Goal: Find specific page/section: Find specific page/section

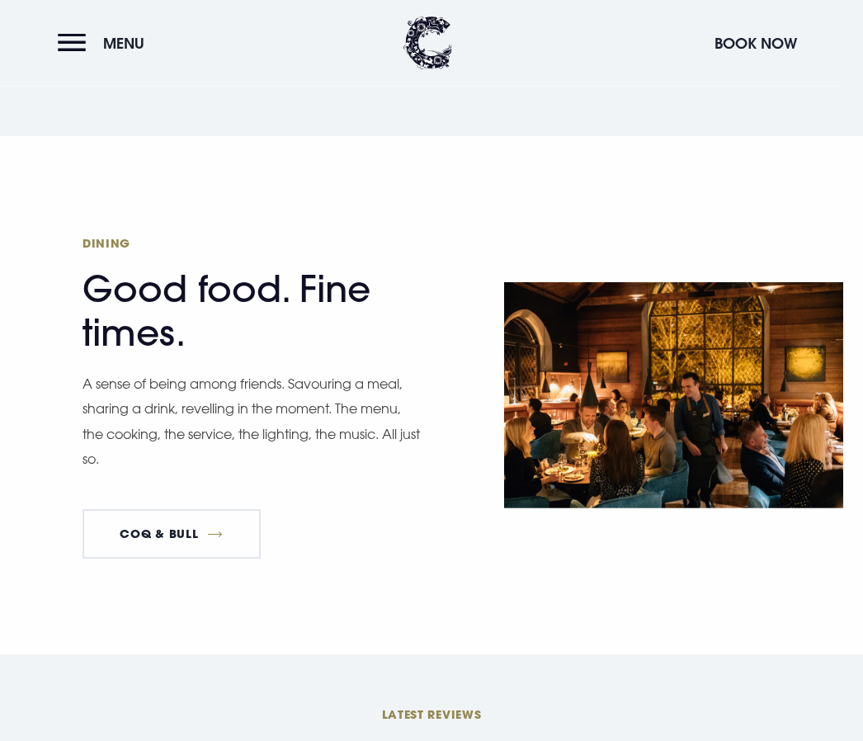
scroll to position [2495, 0]
click at [134, 558] on link "Coq & Bull" at bounding box center [171, 533] width 178 height 49
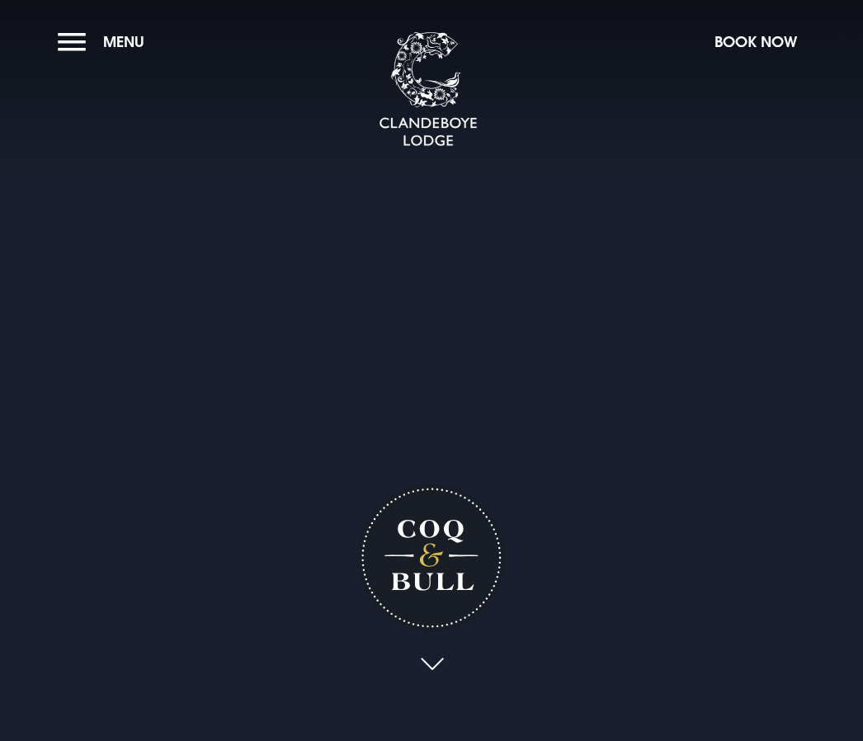
click at [62, 52] on button "Menu" at bounding box center [105, 41] width 95 height 35
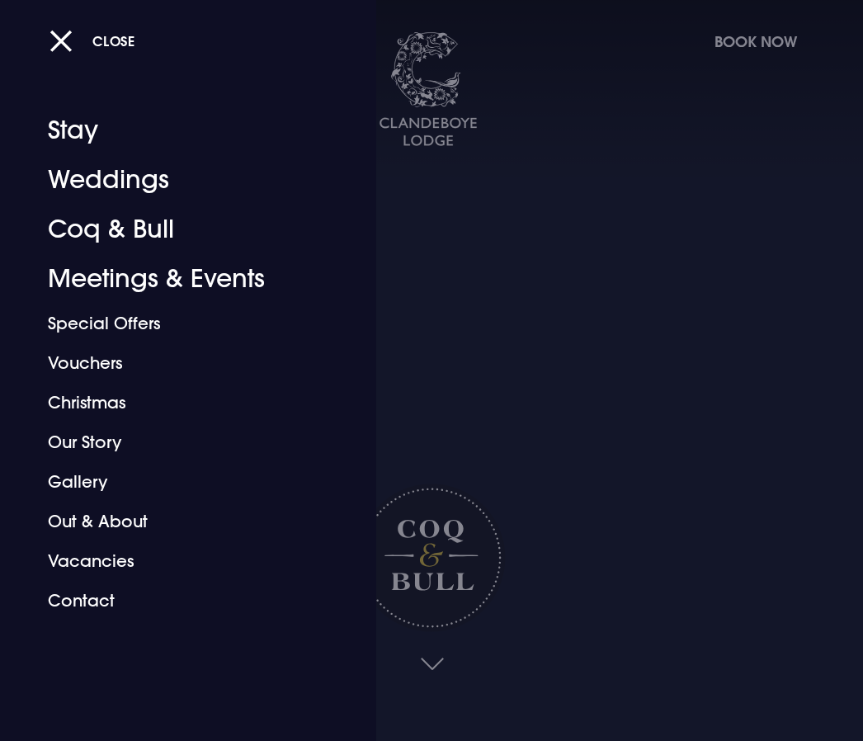
click at [50, 224] on link "Coq & Bull" at bounding box center [177, 229] width 258 height 49
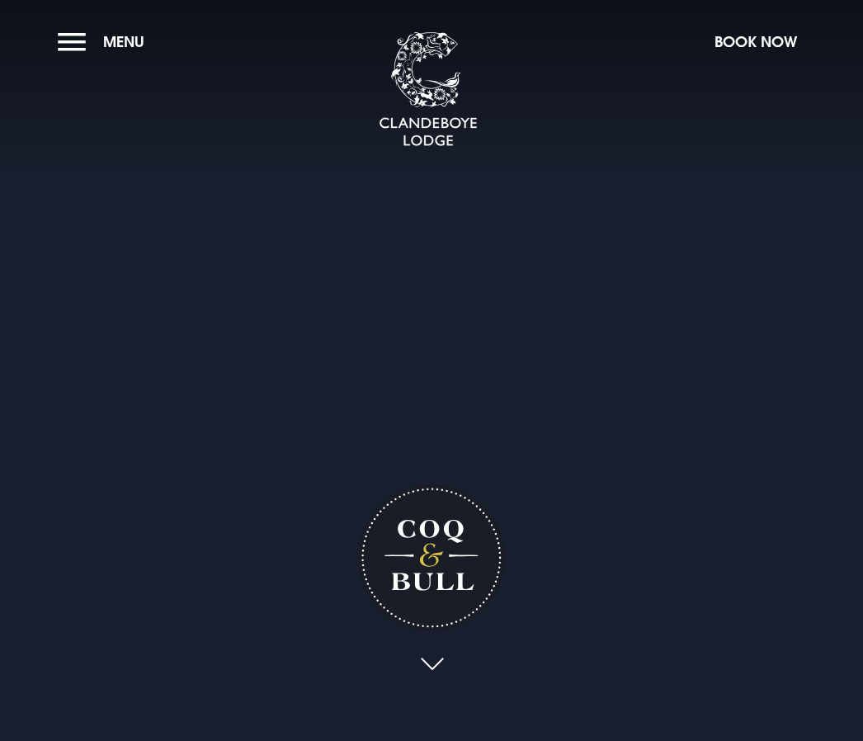
click at [49, 38] on section "Coq & Bull Your browser does not support the video tag." at bounding box center [431, 370] width 863 height 741
click at [65, 49] on button "Menu" at bounding box center [105, 41] width 95 height 35
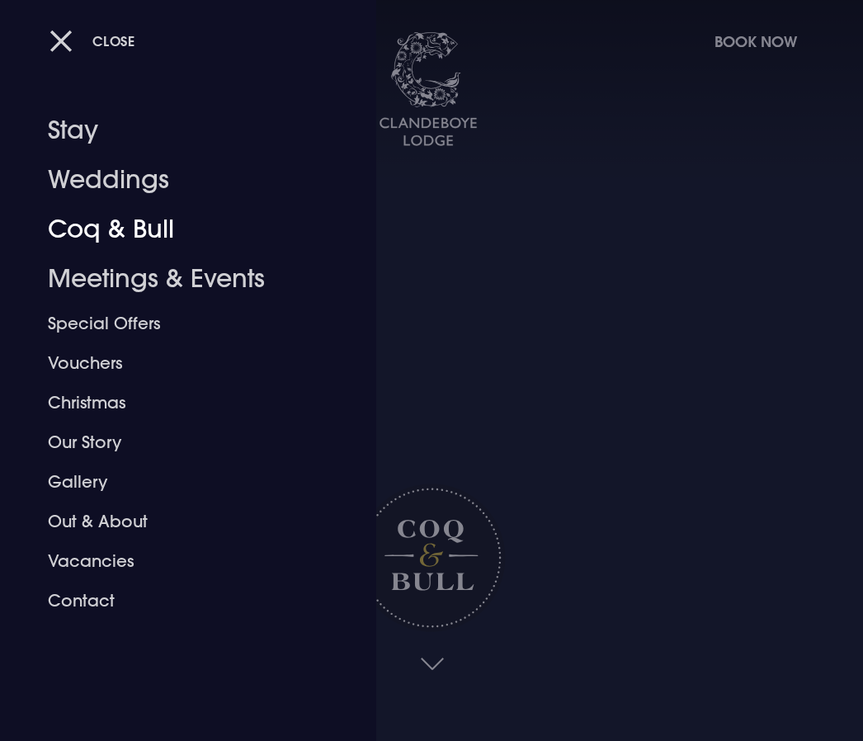
click at [68, 241] on link "Coq & Bull" at bounding box center [177, 229] width 258 height 49
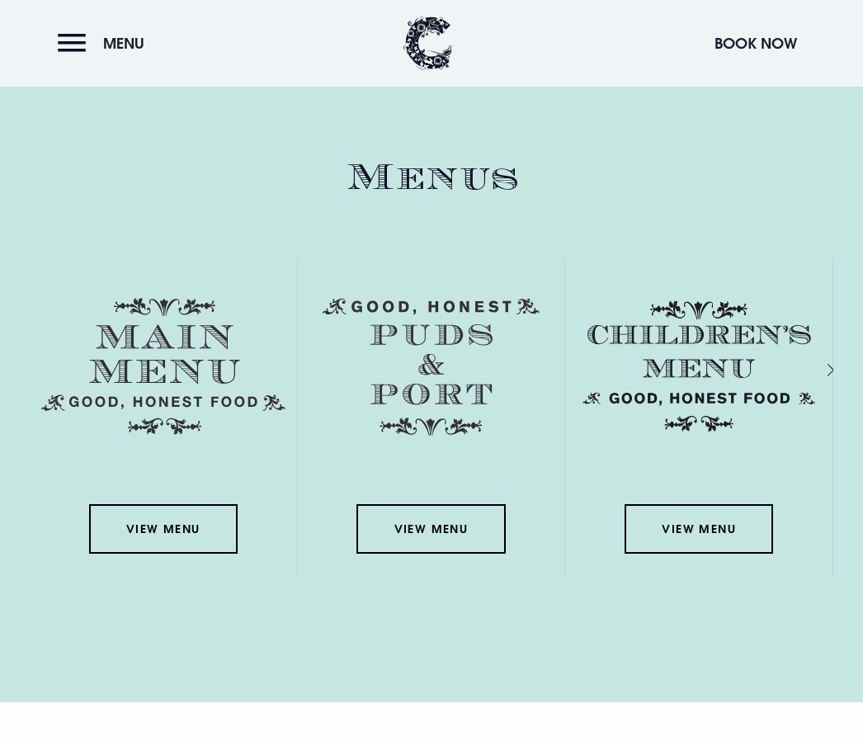
scroll to position [2358, 0]
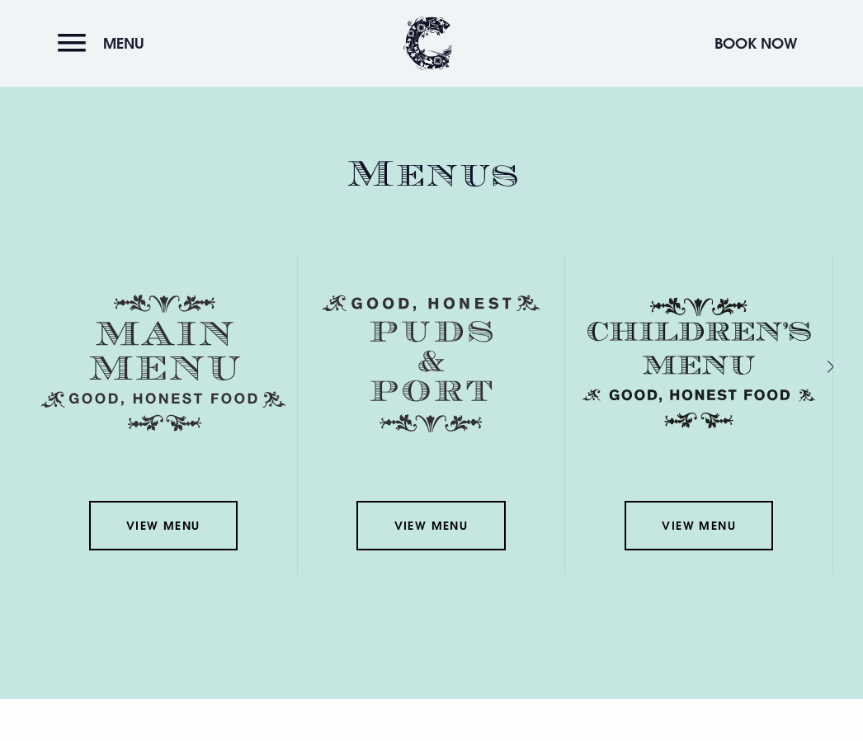
click at [127, 550] on link "View Menu" at bounding box center [163, 525] width 148 height 49
